Goal: Task Accomplishment & Management: Use online tool/utility

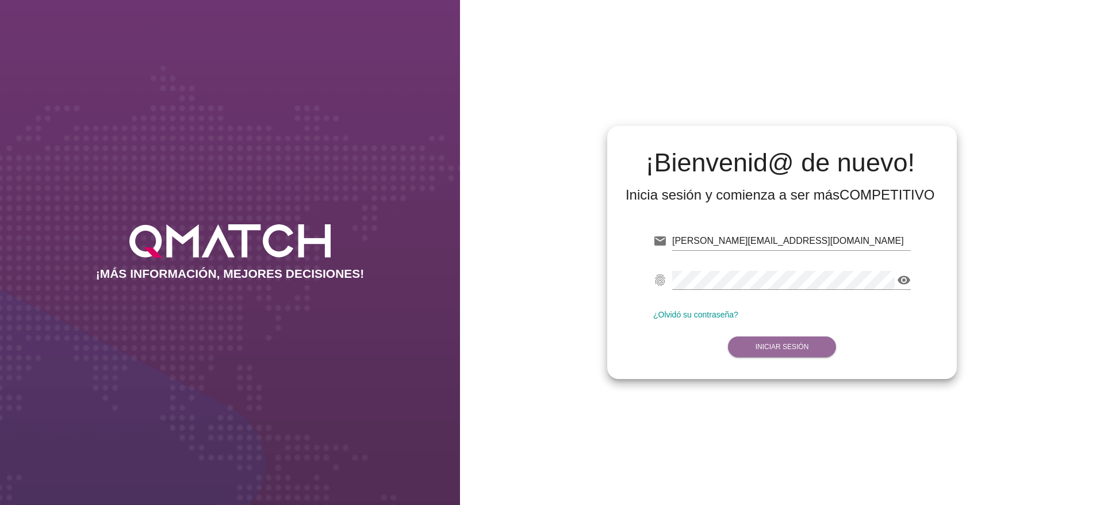
click at [786, 353] on button "Iniciar Sesión" at bounding box center [782, 346] width 109 height 21
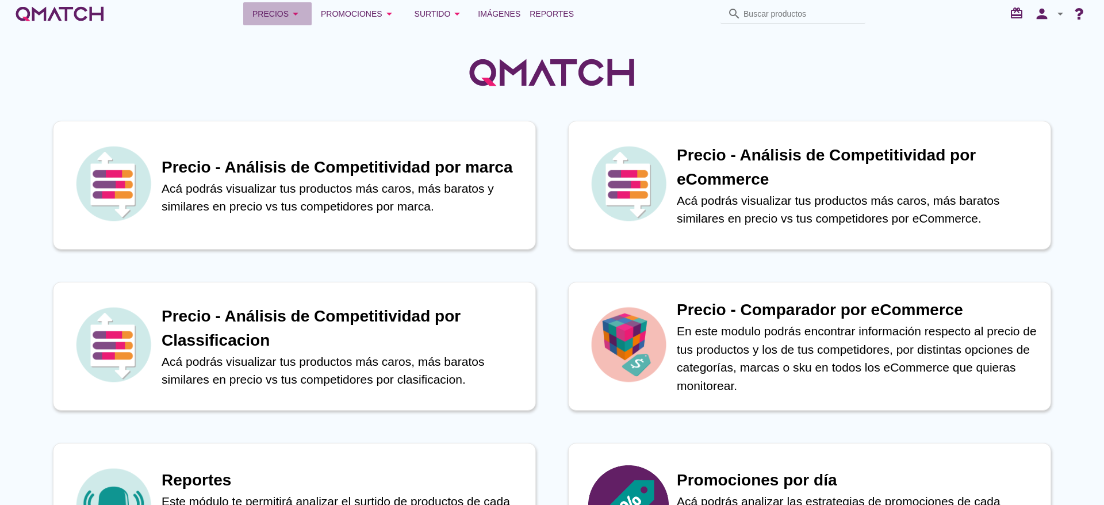
click at [292, 18] on icon "arrow_drop_down" at bounding box center [296, 14] width 14 height 14
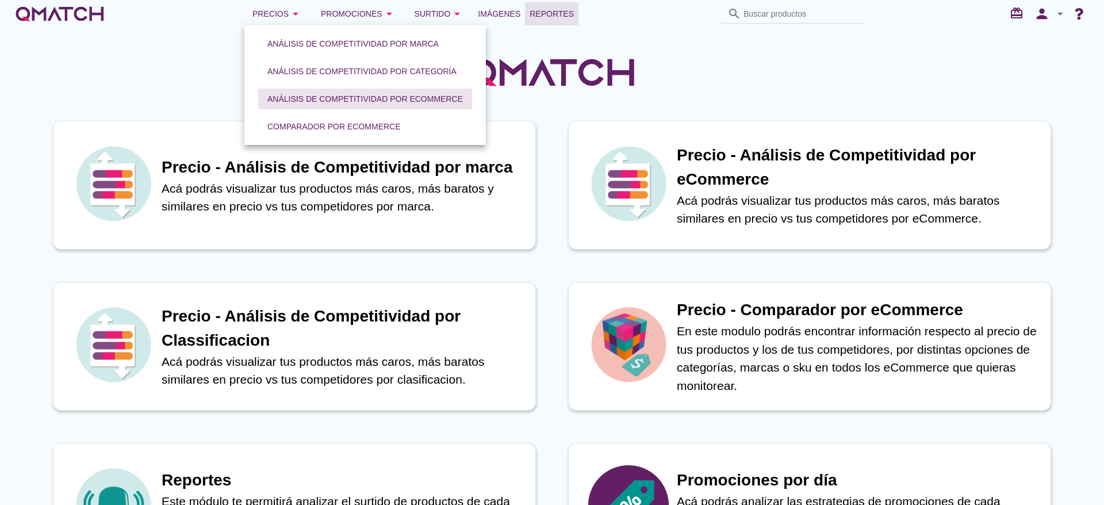
drag, startPoint x: 537, startPoint y: 11, endPoint x: 263, endPoint y: 97, distance: 287.6
click at [538, 10] on span "Reportes" at bounding box center [552, 14] width 44 height 14
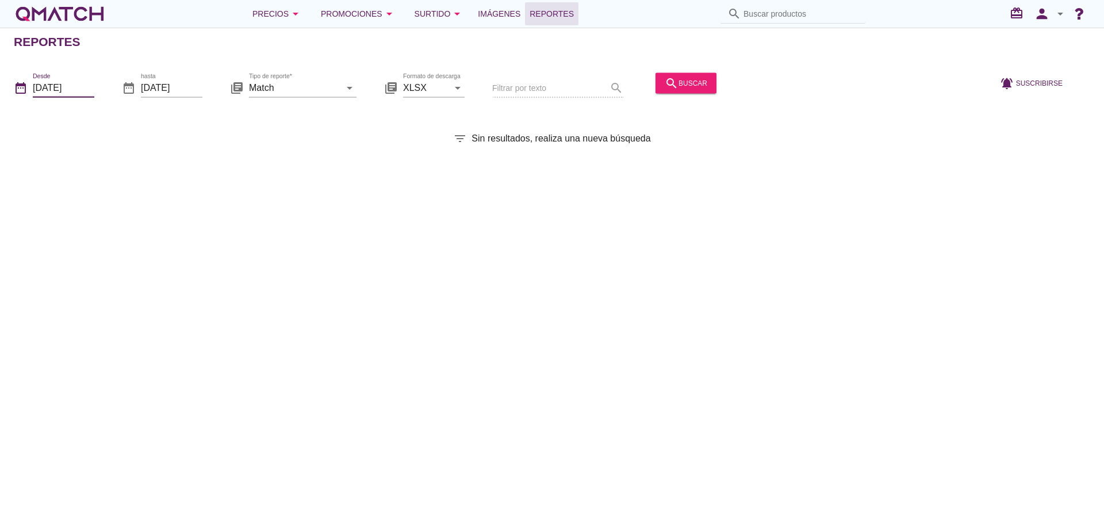
click at [82, 91] on input "[DATE]" at bounding box center [64, 87] width 62 height 18
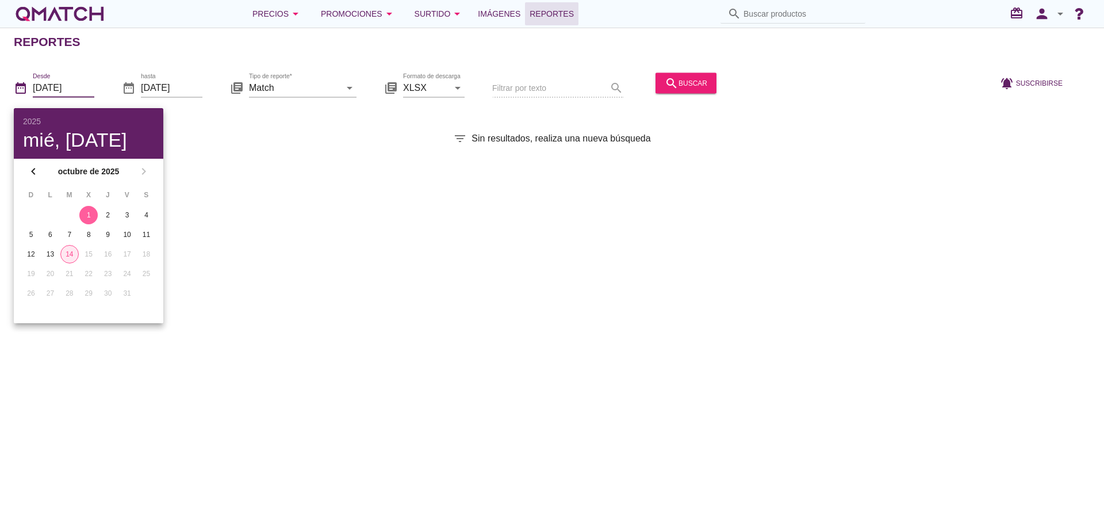
click at [66, 253] on div "14" at bounding box center [69, 254] width 17 height 10
type input "[DATE]"
click at [294, 91] on input "Match" at bounding box center [294, 87] width 91 height 18
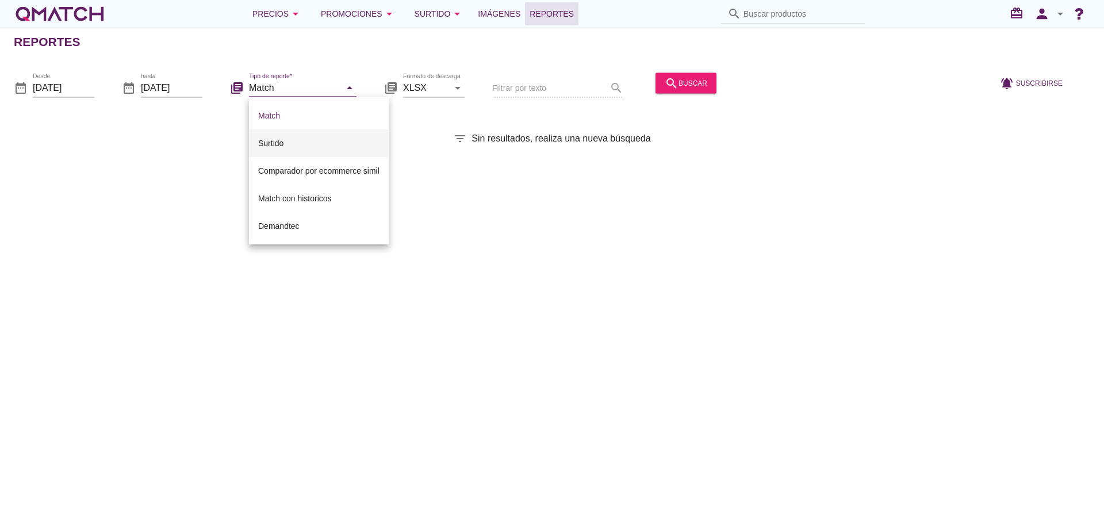
click at [294, 145] on div "Surtido" at bounding box center [318, 143] width 121 height 14
type input "Surtido"
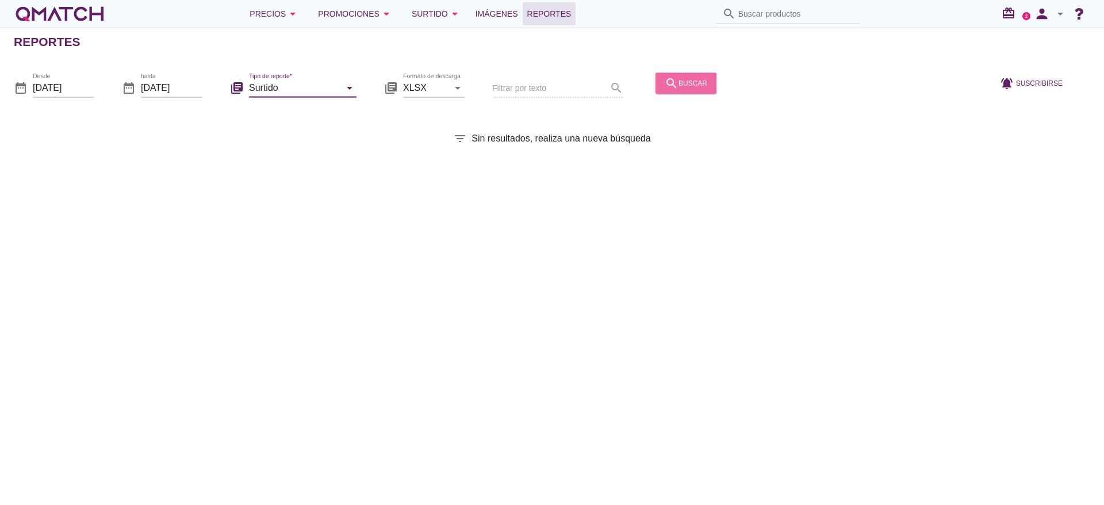
click at [692, 92] on button "search buscar" at bounding box center [686, 82] width 61 height 21
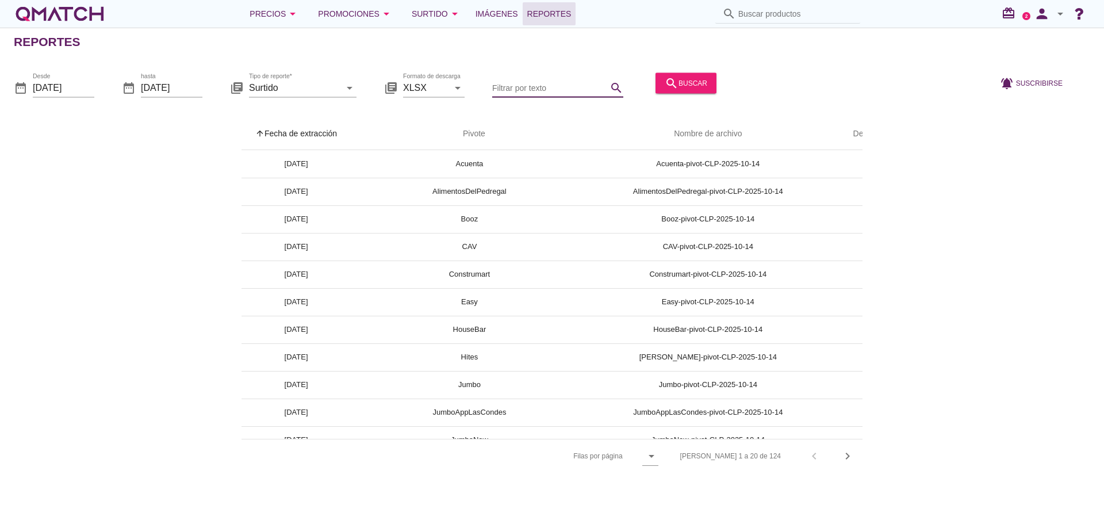
click at [514, 87] on input "Filtrar por texto" at bounding box center [549, 87] width 115 height 18
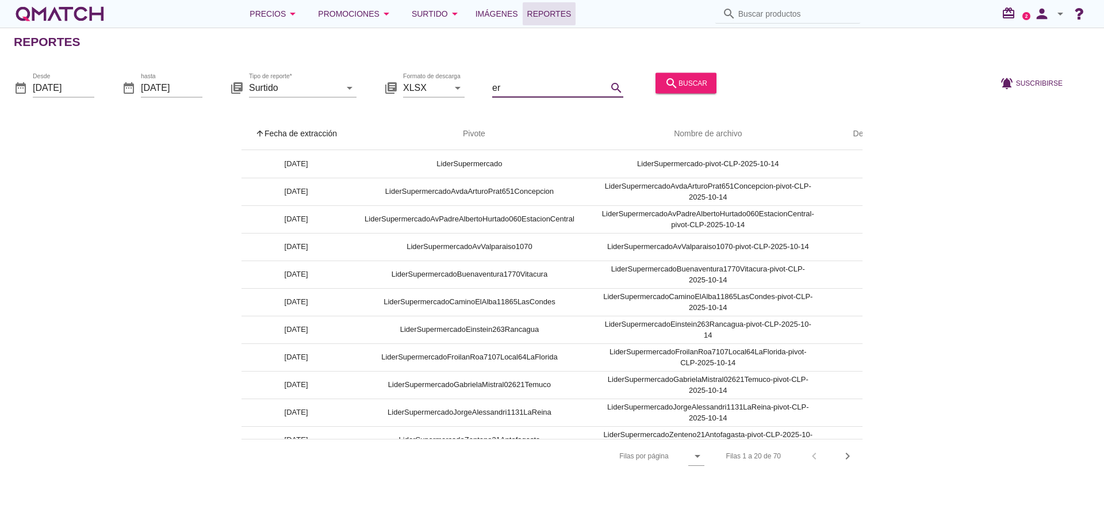
type input "e"
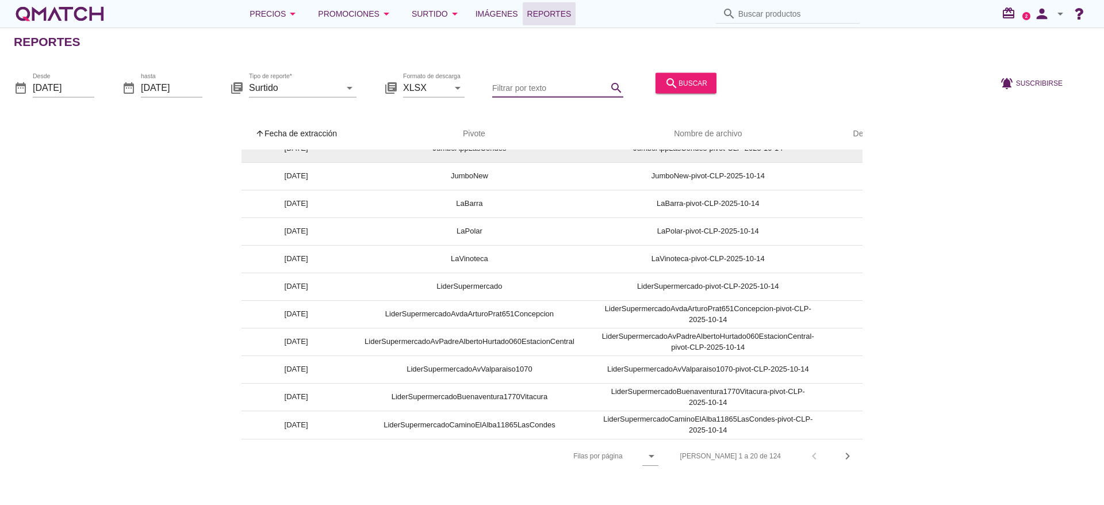
scroll to position [277, 0]
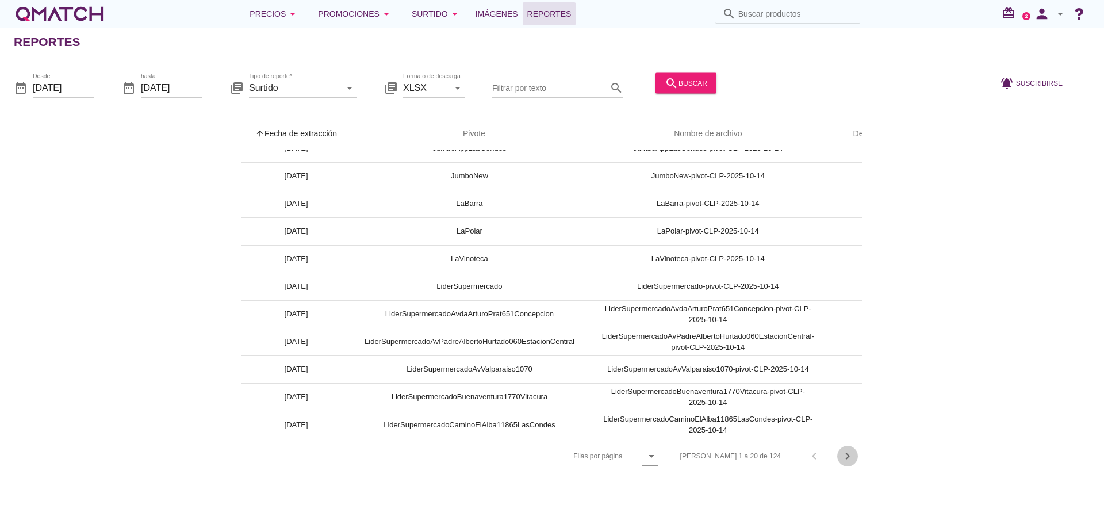
click at [848, 457] on icon "chevron_right" at bounding box center [848, 456] width 14 height 14
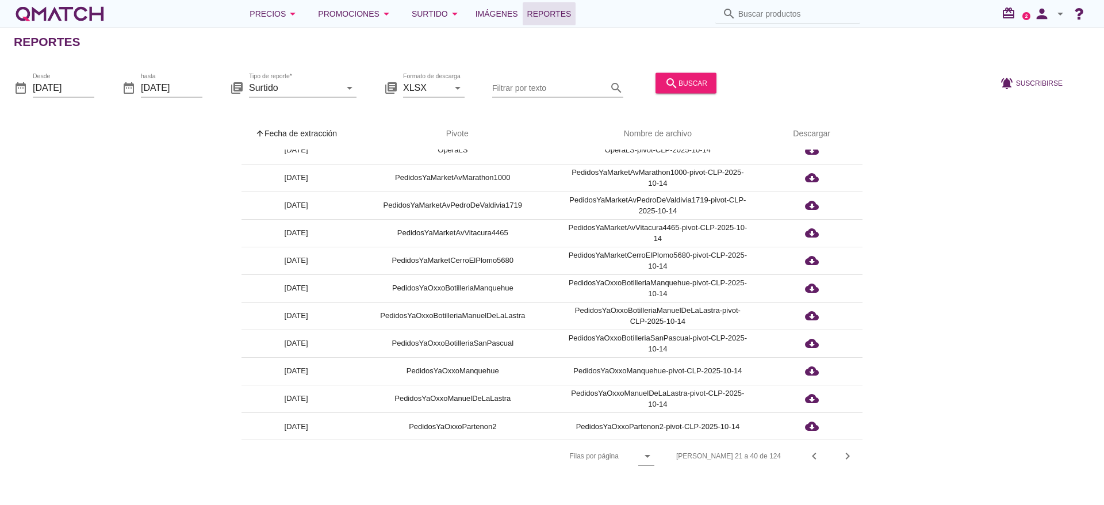
scroll to position [263, 0]
click at [851, 458] on icon "chevron_right" at bounding box center [848, 456] width 14 height 14
